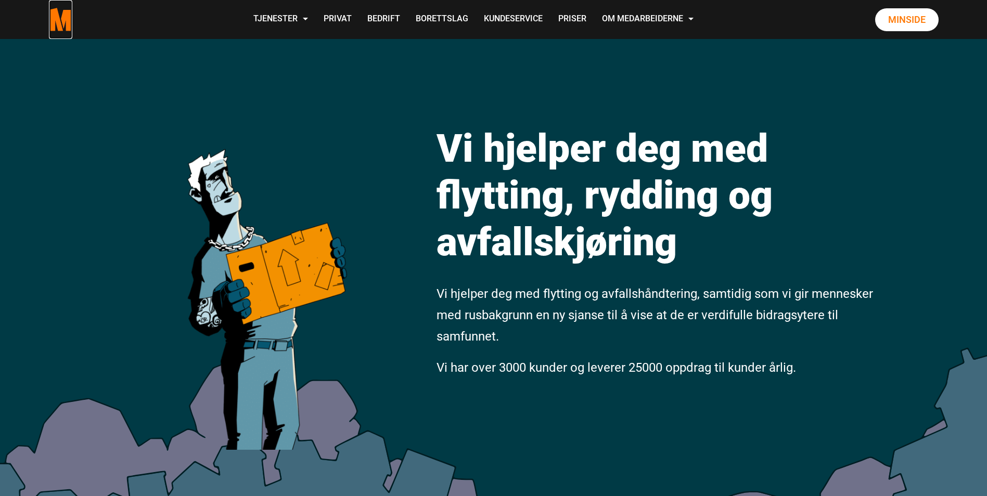
click at [69, 25] on polygon "Medarbeiderne start page" at bounding box center [66, 20] width 11 height 21
drag, startPoint x: 0, startPoint y: 0, endPoint x: 57, endPoint y: 20, distance: 60.1
click at [57, 20] on polygon "Medarbeiderne start page" at bounding box center [55, 19] width 15 height 23
